Goal: Task Accomplishment & Management: Manage account settings

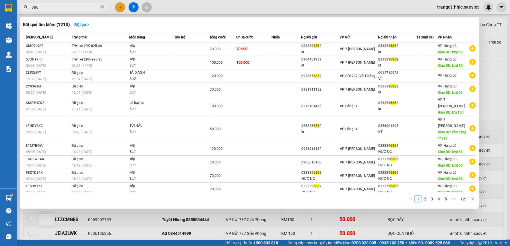
type input "6862"
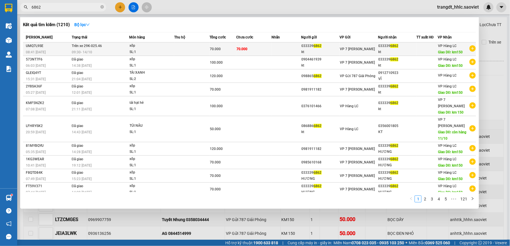
click at [221, 47] on div "70.000" at bounding box center [223, 49] width 26 height 6
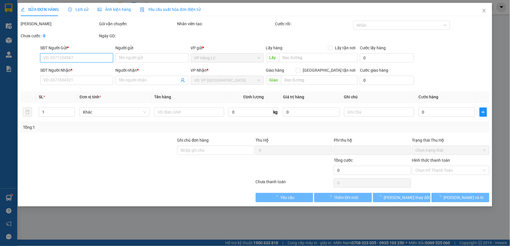
type input "0333396862"
type input "kt"
type input "0333396862"
type input "kt"
type input "km150"
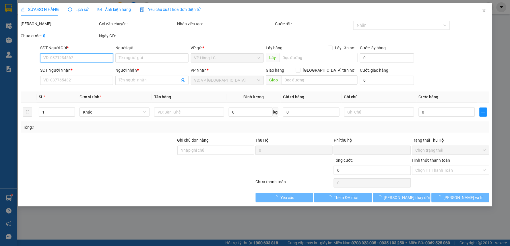
type input "0"
type input "70.000"
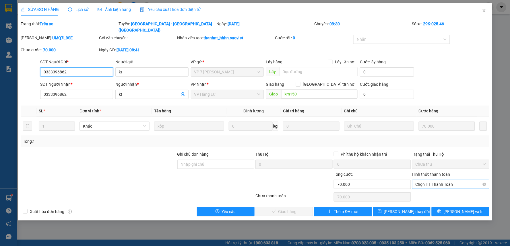
drag, startPoint x: 441, startPoint y: 175, endPoint x: 437, endPoint y: 183, distance: 9.0
click at [440, 180] on span "Chọn HT Thanh Toán" at bounding box center [451, 184] width 70 height 9
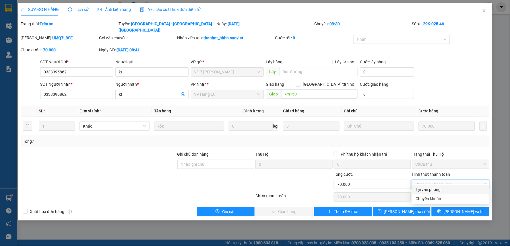
click at [433, 188] on div "Tại văn phòng" at bounding box center [451, 190] width 70 height 6
type input "0"
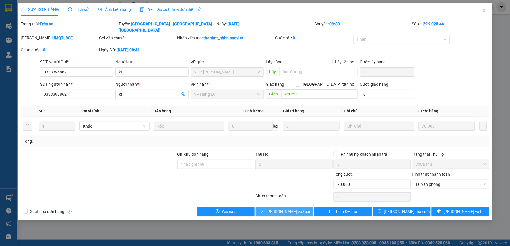
click at [293, 209] on span "Lưu và Giao hàng" at bounding box center [294, 212] width 55 height 6
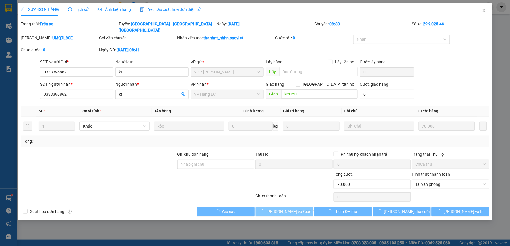
click at [293, 209] on span "Lưu và Giao hàng" at bounding box center [294, 212] width 55 height 6
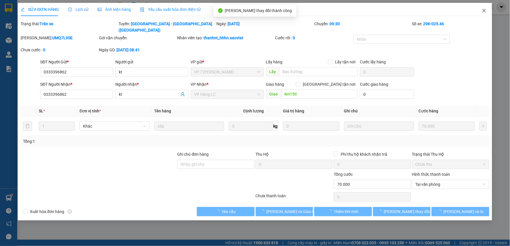
click at [483, 10] on icon "close" at bounding box center [484, 10] width 5 height 5
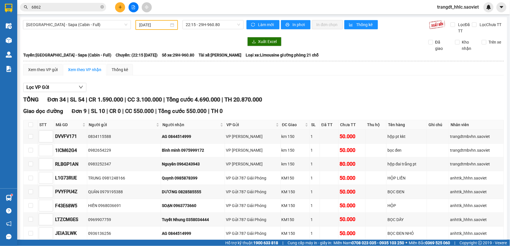
click at [76, 2] on div "Kết quả tìm kiếm ( 1210 ) Bộ lọc Mã ĐH Trạng thái Món hàng Thu hộ Tổng cước Chư…" at bounding box center [56, 7] width 112 height 10
click at [76, 3] on div "Kết quả tìm kiếm ( 1210 ) Bộ lọc Mã ĐH Trạng thái Món hàng Thu hộ Tổng cước Chư…" at bounding box center [56, 7] width 112 height 10
click at [76, 5] on input "6862" at bounding box center [66, 7] width 68 height 6
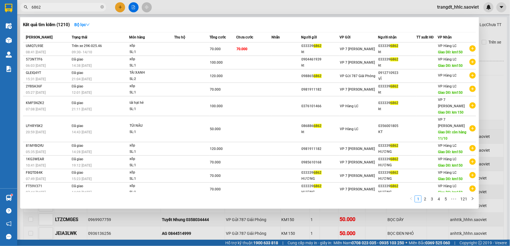
click at [76, 5] on input "6862" at bounding box center [66, 7] width 68 height 6
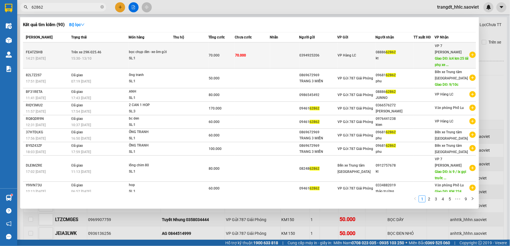
type input "62862"
click at [257, 52] on td "70.000" at bounding box center [252, 56] width 35 height 26
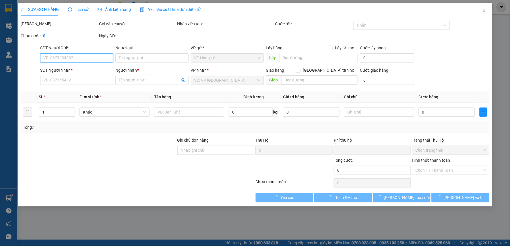
type input "0394925206"
type input "0888662862"
type input "kt"
type input "ic4 km 25 lái phụ xe thu cước"
type input "0"
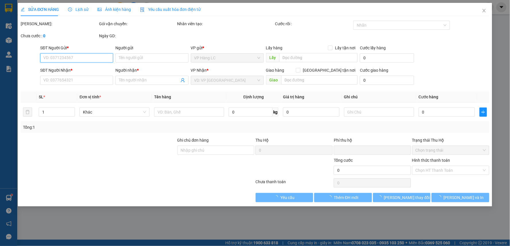
type input "70.000"
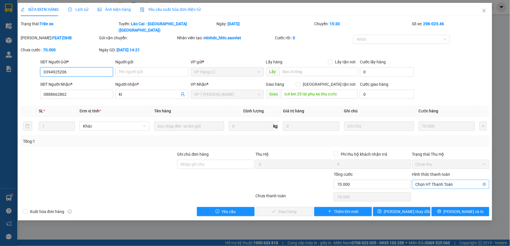
click at [441, 180] on span "Chọn HT Thanh Toán" at bounding box center [451, 184] width 70 height 9
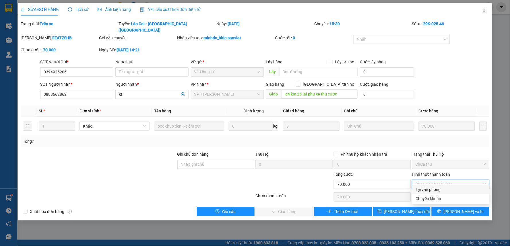
click at [436, 190] on div "Tại văn phòng" at bounding box center [451, 190] width 70 height 6
type input "0"
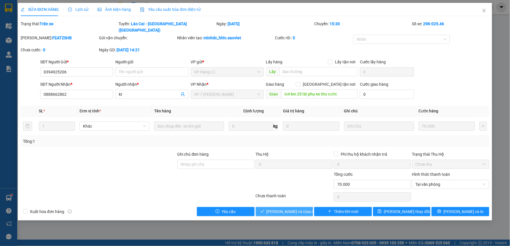
click at [295, 209] on span "Lưu và Giao hàng" at bounding box center [294, 212] width 55 height 6
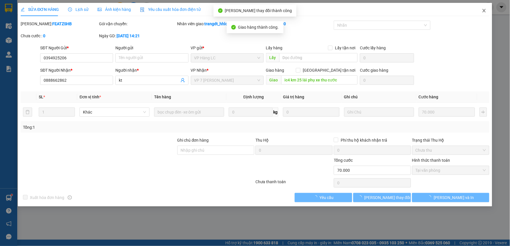
click at [485, 11] on icon "close" at bounding box center [484, 10] width 5 height 5
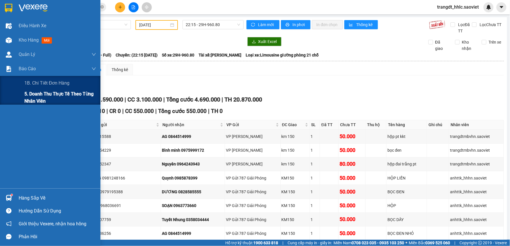
click at [32, 100] on span "5. Doanh thu thực tế theo từng nhân viên" at bounding box center [60, 97] width 72 height 14
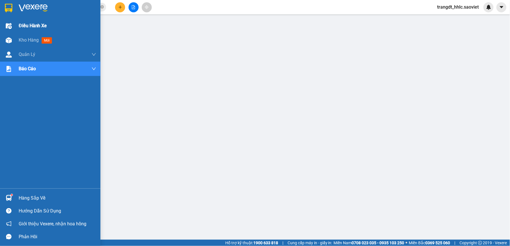
click at [34, 19] on div "Điều hành xe" at bounding box center [58, 26] width 78 height 14
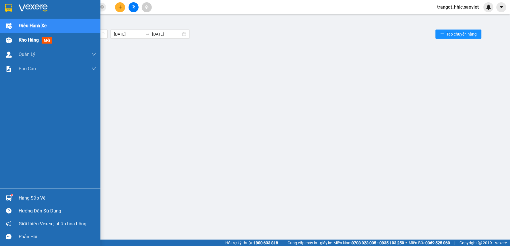
click at [32, 39] on span "Kho hàng" at bounding box center [29, 39] width 20 height 5
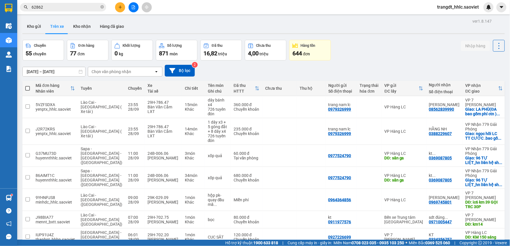
drag, startPoint x: 401, startPoint y: 65, endPoint x: 401, endPoint y: 62, distance: 3.2
click at [401, 65] on div "01/09/2025 – 30/09/2025 Press the down arrow key to interact with the calendar …" at bounding box center [263, 71] width 483 height 12
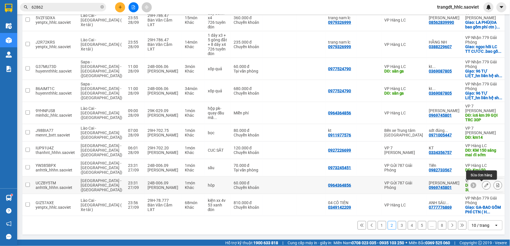
click at [485, 186] on icon at bounding box center [487, 186] width 4 height 4
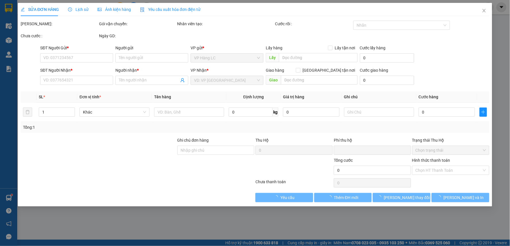
type input "0964364856"
type input "0969745801"
type input "Linh Moon"
type input "KM 41 GỌI TRC 30P"
type input "0"
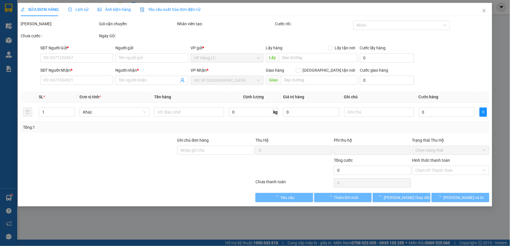
type input "60.000"
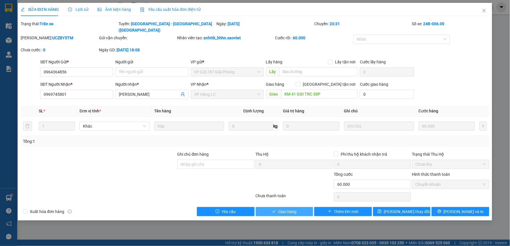
click at [277, 207] on button "Giao hàng" at bounding box center [285, 211] width 58 height 9
click at [279, 209] on span "Giao hàng" at bounding box center [288, 212] width 18 height 6
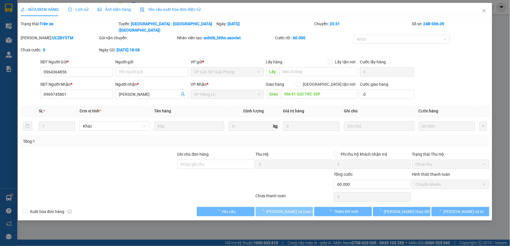
click at [277, 209] on span "Lưu và Giao hàng" at bounding box center [294, 212] width 55 height 6
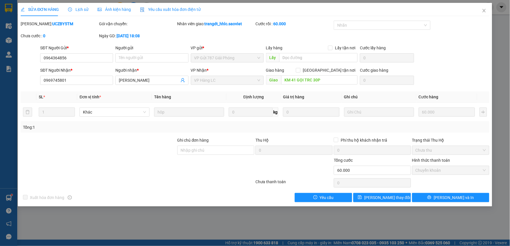
click at [84, 187] on div at bounding box center [137, 183] width 235 height 11
click at [282, 232] on div "SỬA ĐƠN HÀNG Lịch sử Ảnh kiện hàng Yêu cầu xuất hóa đơn điện tử Total Paid Fee …" at bounding box center [255, 123] width 510 height 246
click at [489, 10] on span "Close" at bounding box center [485, 11] width 16 height 16
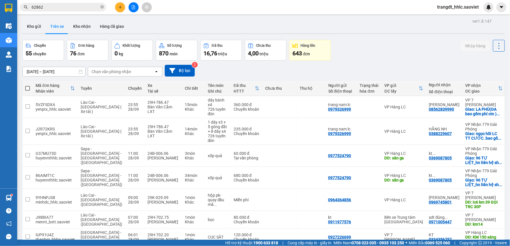
click at [467, 8] on span "trangdt_hhlc.saoviet" at bounding box center [458, 6] width 51 height 7
click at [456, 16] on span "Đăng xuất" at bounding box center [461, 18] width 39 height 6
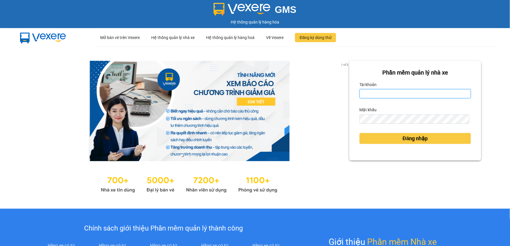
click at [364, 94] on input "Tài khoản" at bounding box center [415, 93] width 111 height 9
type input "lypt_bvlc.saoviet"
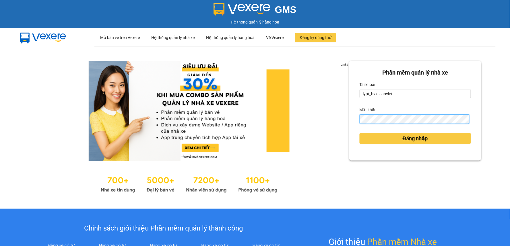
click at [360, 133] on button "Đăng nhập" at bounding box center [415, 138] width 111 height 11
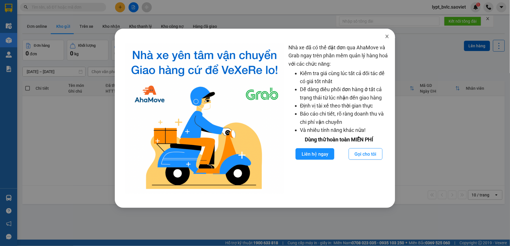
click at [386, 36] on icon "close" at bounding box center [387, 36] width 5 height 5
